Goal: Check status: Check status

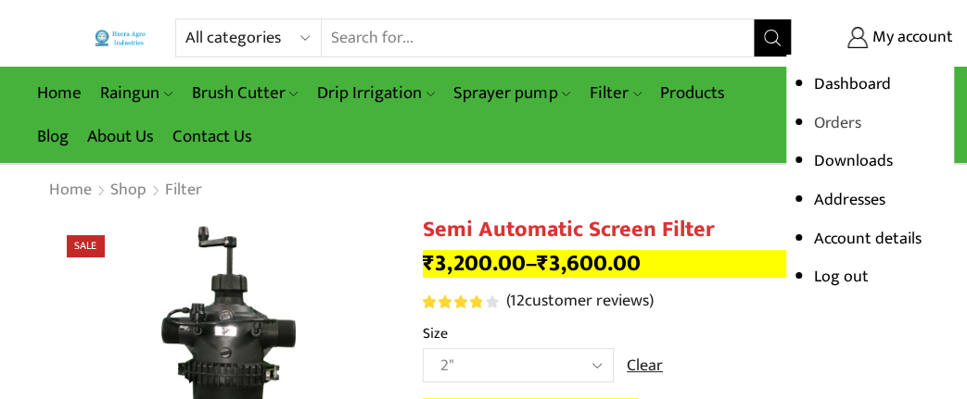
click at [847, 120] on link "Orders" at bounding box center [837, 123] width 47 height 28
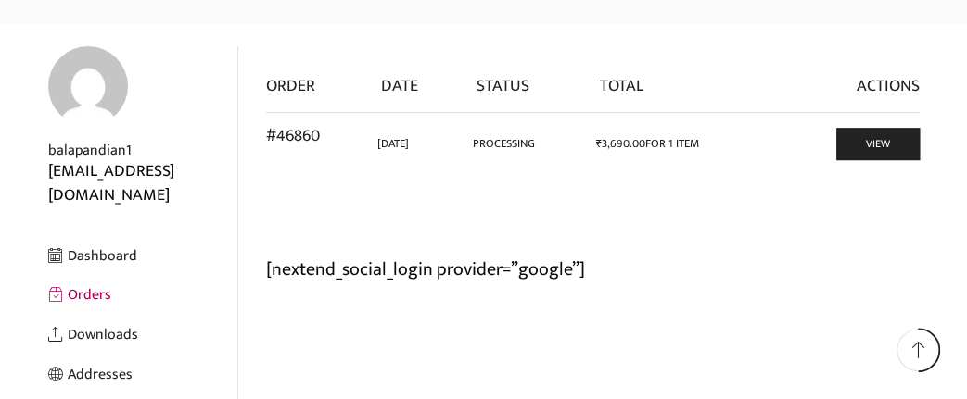
scroll to position [193, 0]
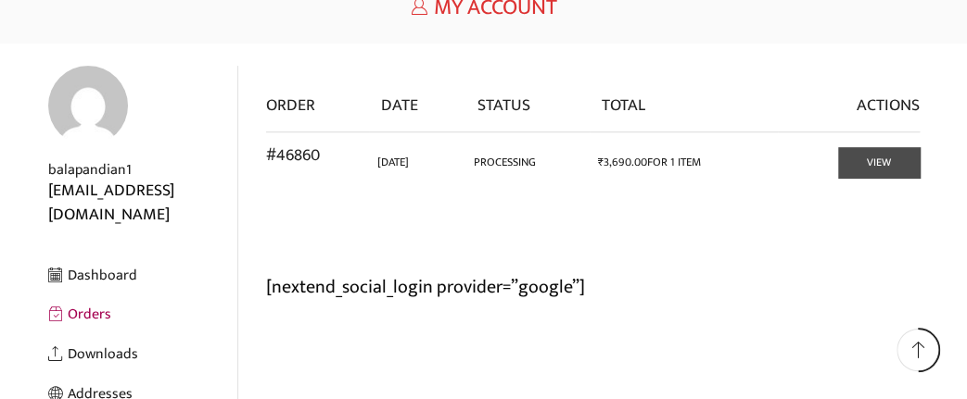
click at [859, 163] on link "View" at bounding box center [879, 162] width 82 height 31
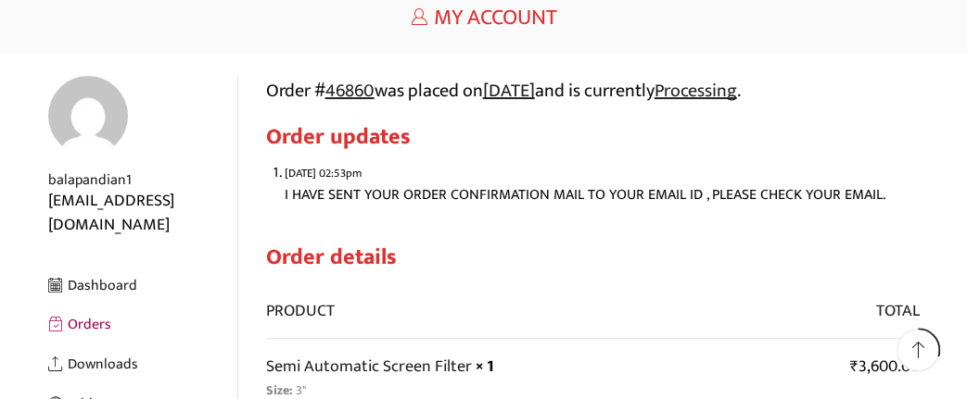
scroll to position [289, 0]
